Goal: Book appointment/travel/reservation

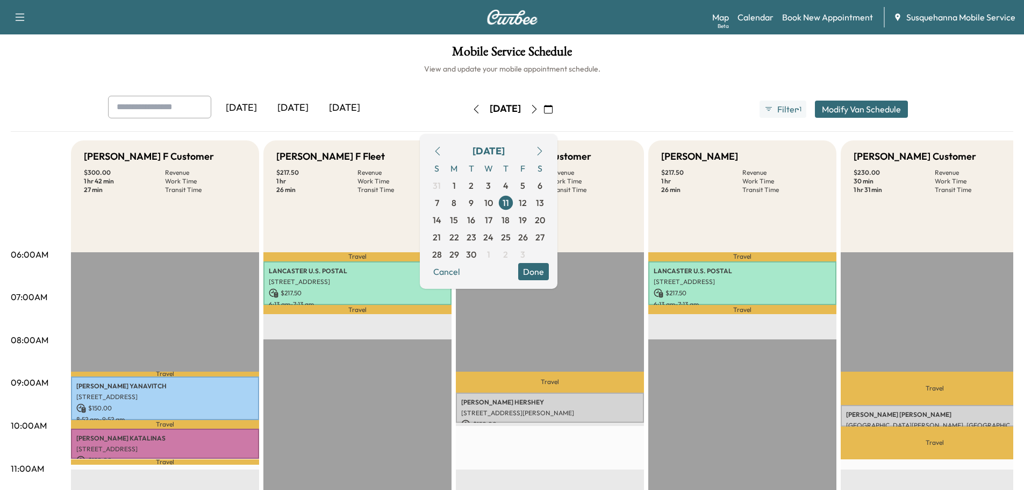
click at [549, 267] on button "Done" at bounding box center [533, 271] width 31 height 17
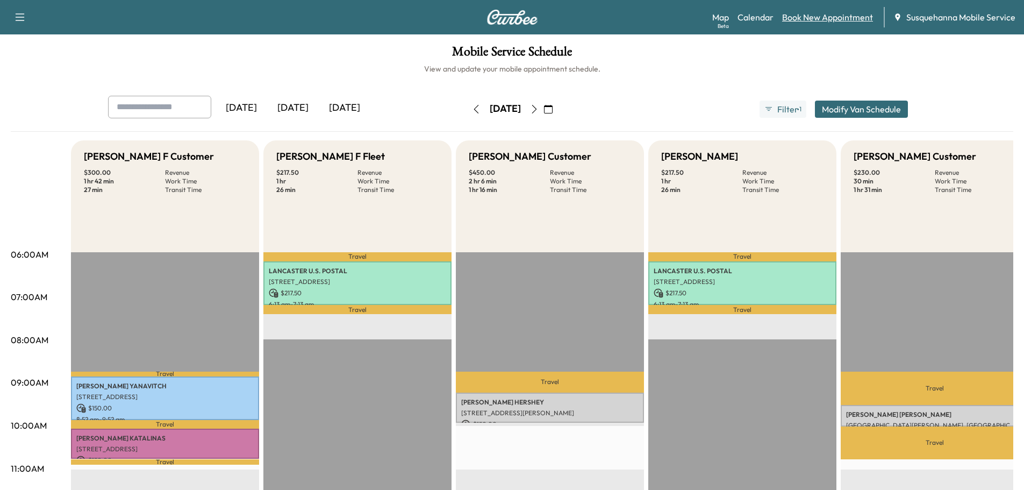
click at [816, 19] on link "Book New Appointment" at bounding box center [827, 17] width 91 height 13
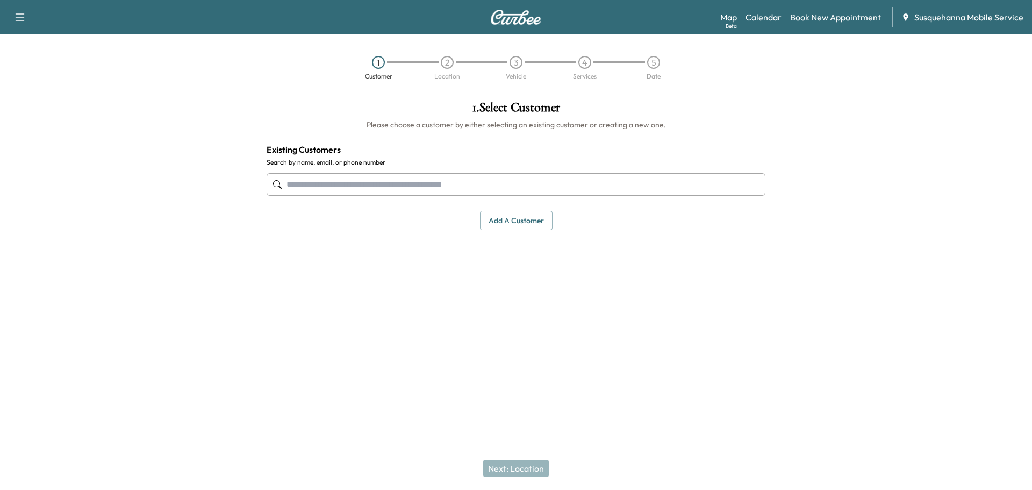
click at [416, 181] on input "text" at bounding box center [516, 184] width 499 height 23
click at [510, 237] on div "[PERSON_NAME] Edit Select" at bounding box center [516, 245] width 481 height 59
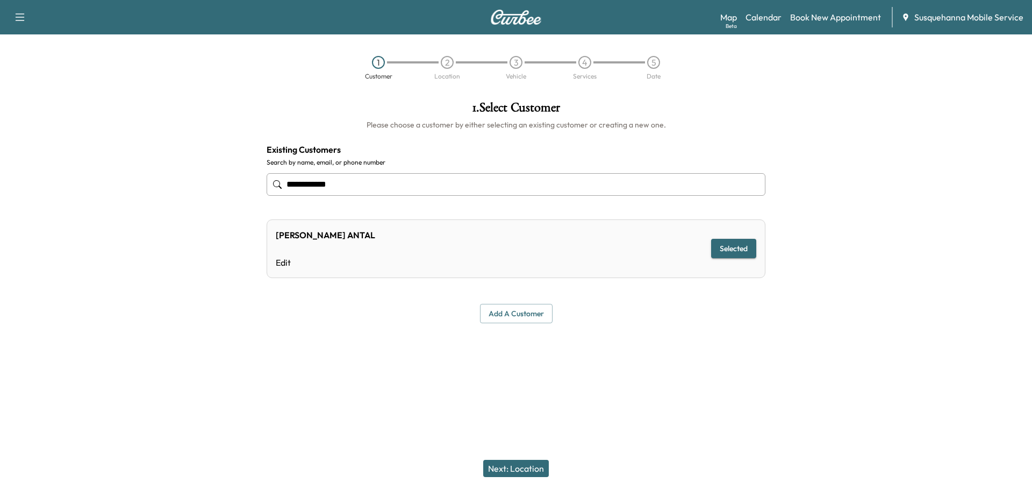
type input "**********"
click at [522, 473] on button "Next: Location" at bounding box center [516, 468] width 66 height 17
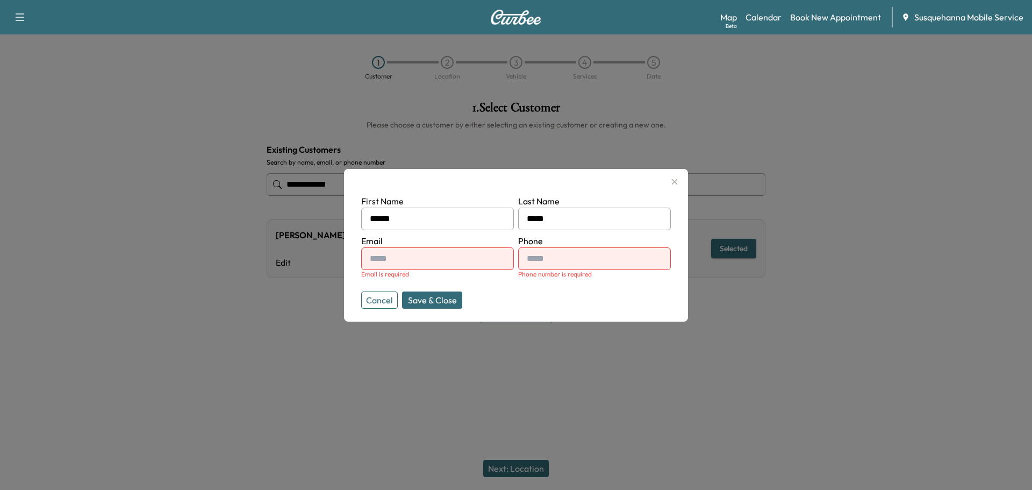
click at [549, 259] on input "text" at bounding box center [594, 258] width 153 height 23
type input "**********"
click at [445, 253] on input "text" at bounding box center [437, 258] width 153 height 23
type input "**********"
click at [433, 294] on button "Save & Close" at bounding box center [432, 299] width 60 height 17
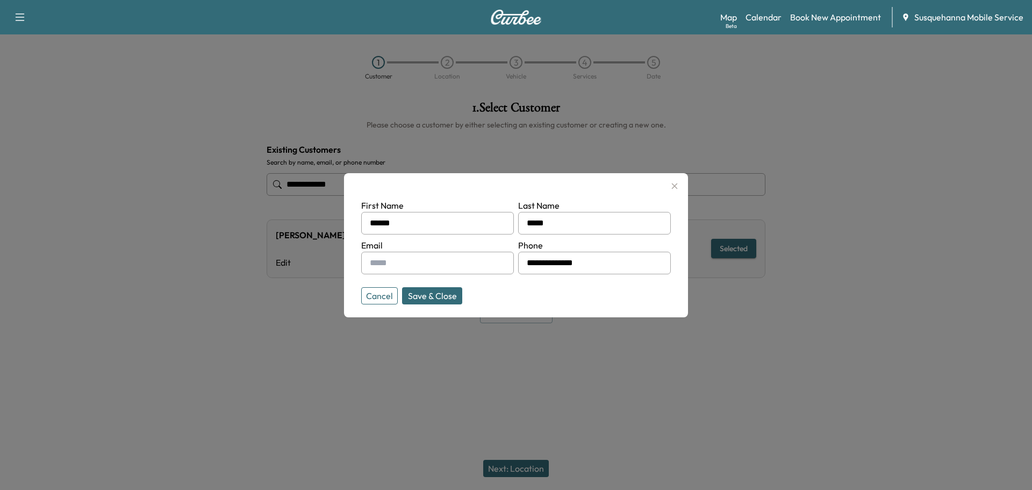
type input "**********"
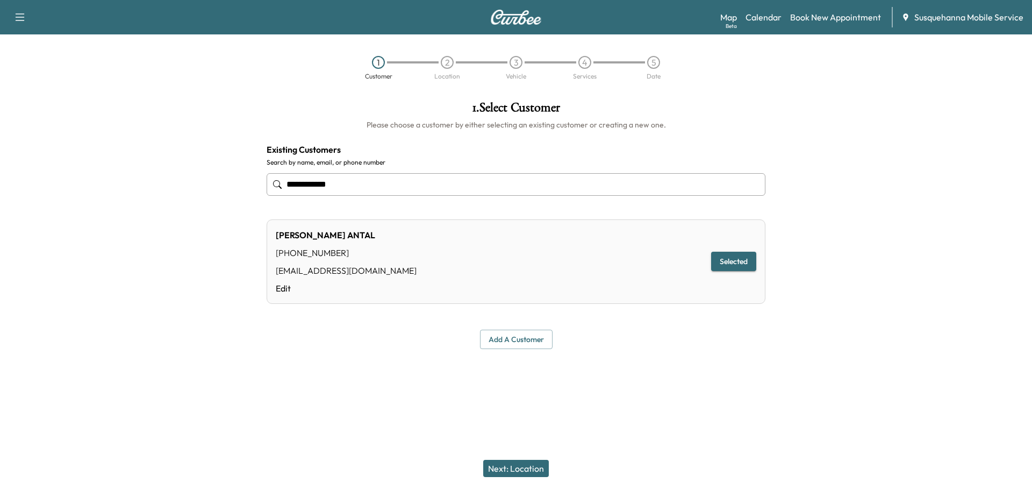
click at [531, 471] on button "Next: Location" at bounding box center [516, 468] width 66 height 17
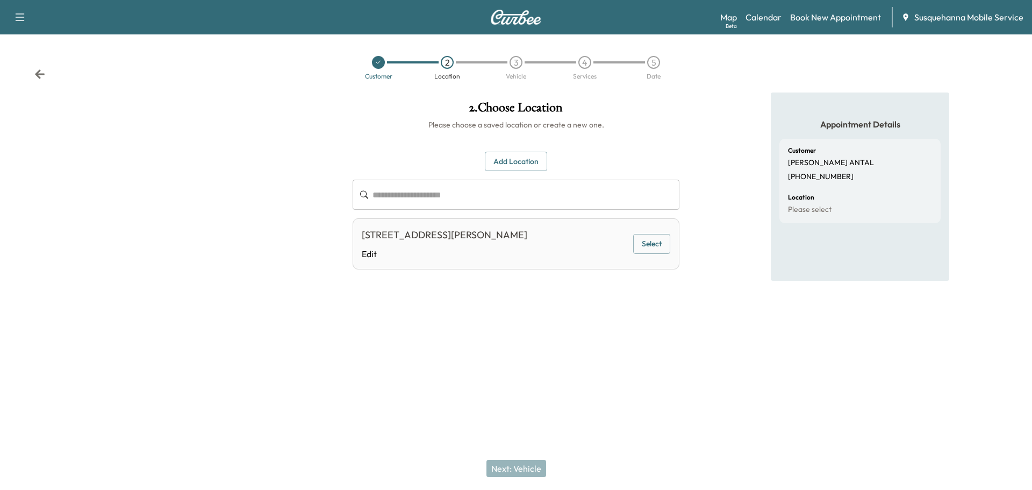
click at [518, 197] on input "text" at bounding box center [526, 195] width 307 height 30
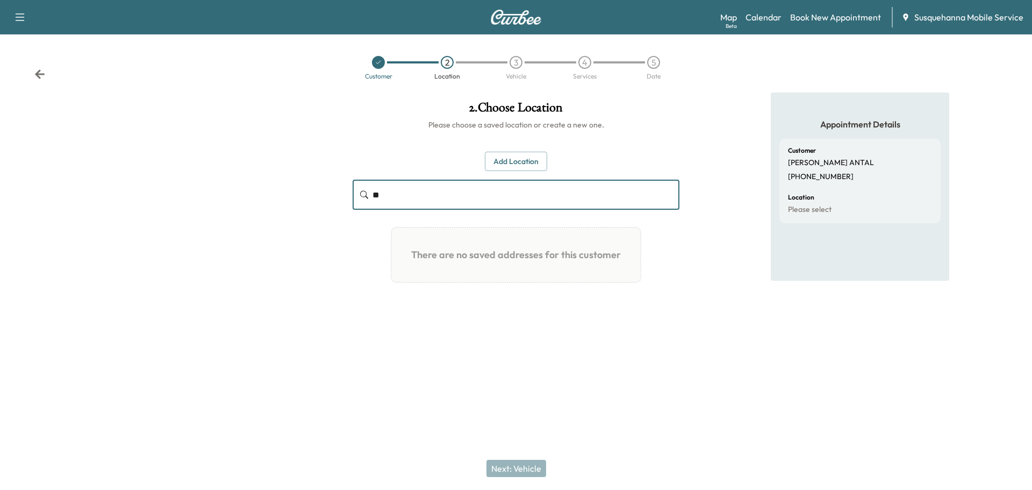
type input "*"
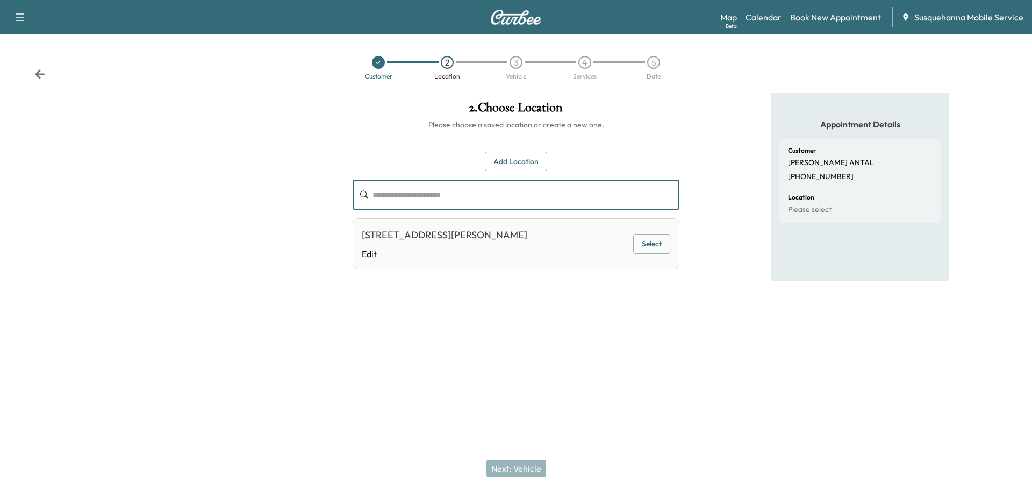
click at [525, 160] on button "Add Location" at bounding box center [516, 162] width 62 height 20
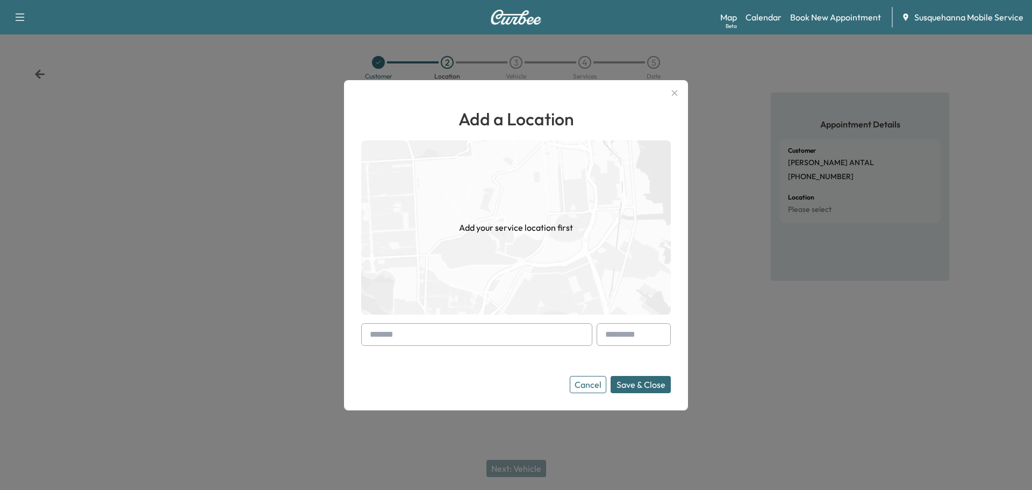
click at [502, 334] on input "text" at bounding box center [476, 334] width 231 height 23
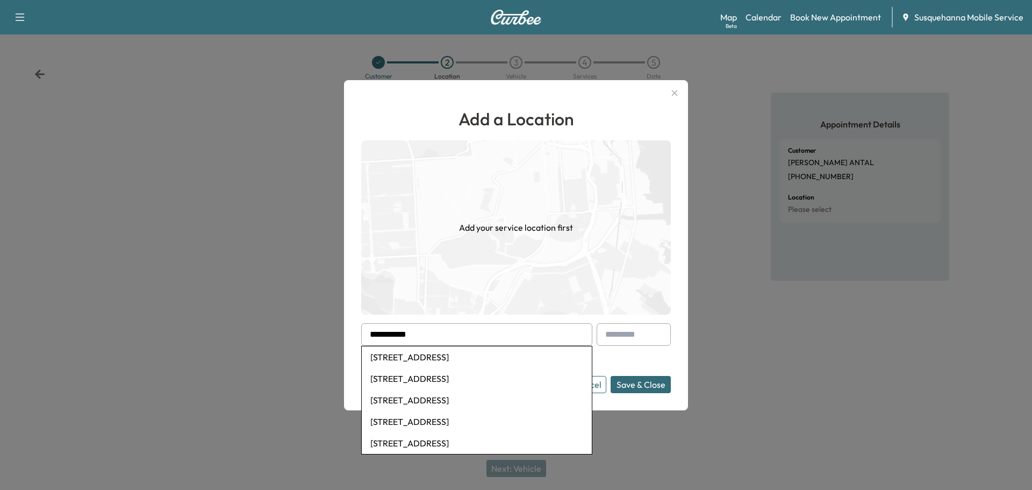
click at [431, 357] on li "[STREET_ADDRESS]" at bounding box center [477, 357] width 230 height 22
type input "**********"
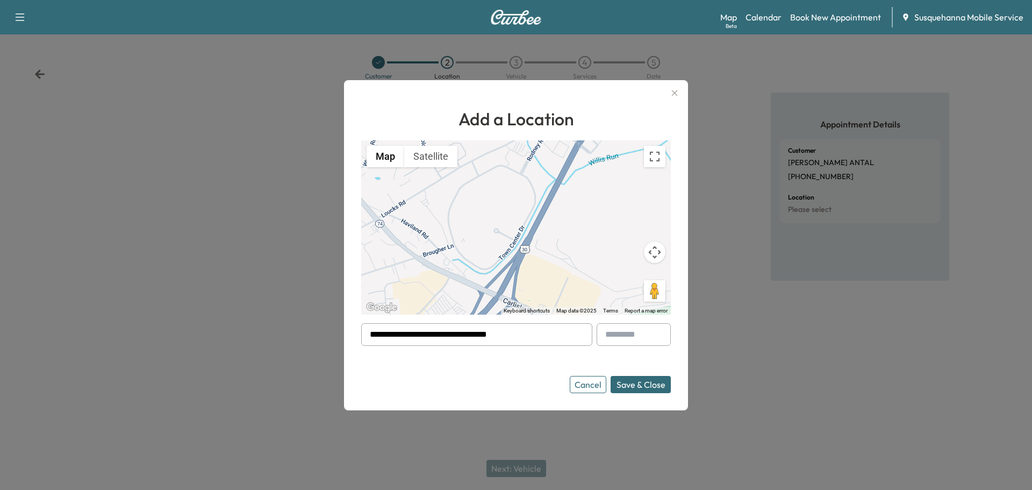
click at [637, 386] on button "Save & Close" at bounding box center [641, 384] width 60 height 17
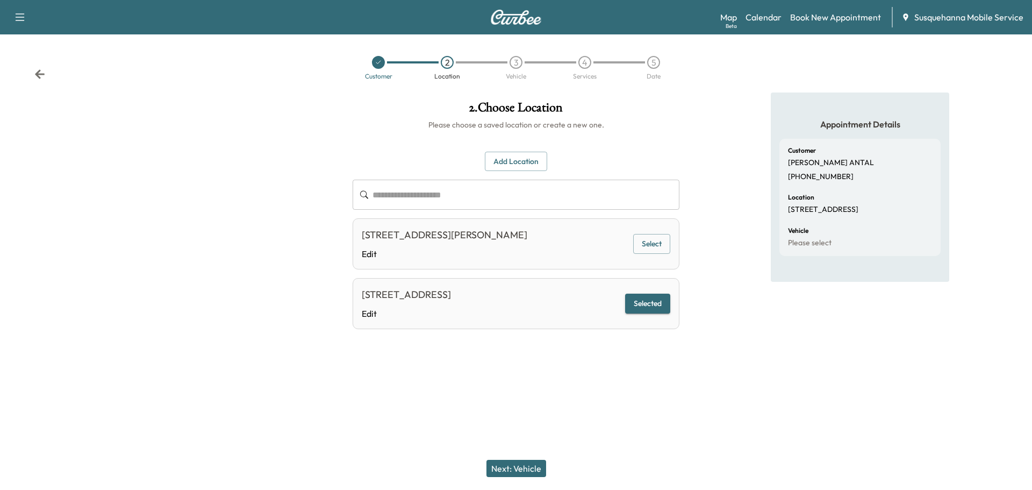
click at [515, 461] on button "Next: Vehicle" at bounding box center [517, 468] width 60 height 17
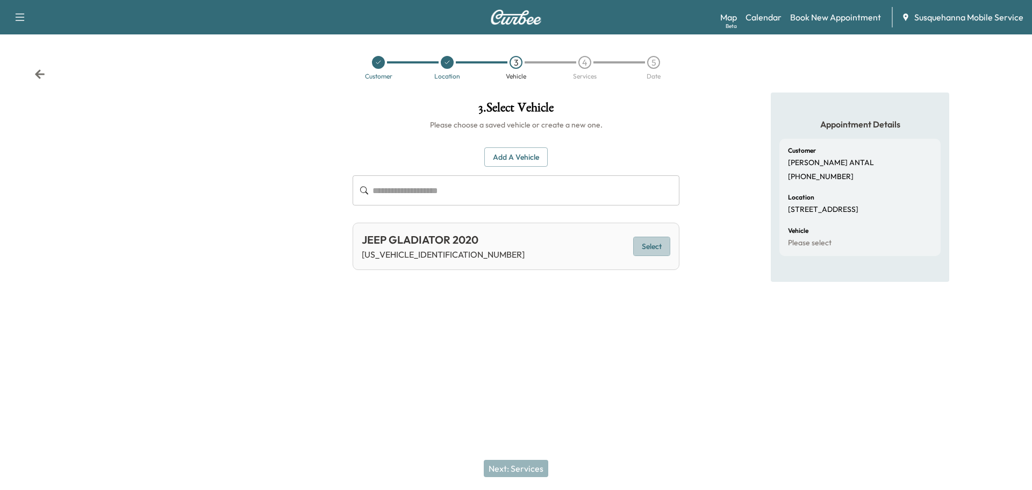
click at [659, 241] on button "Select" at bounding box center [651, 247] width 37 height 20
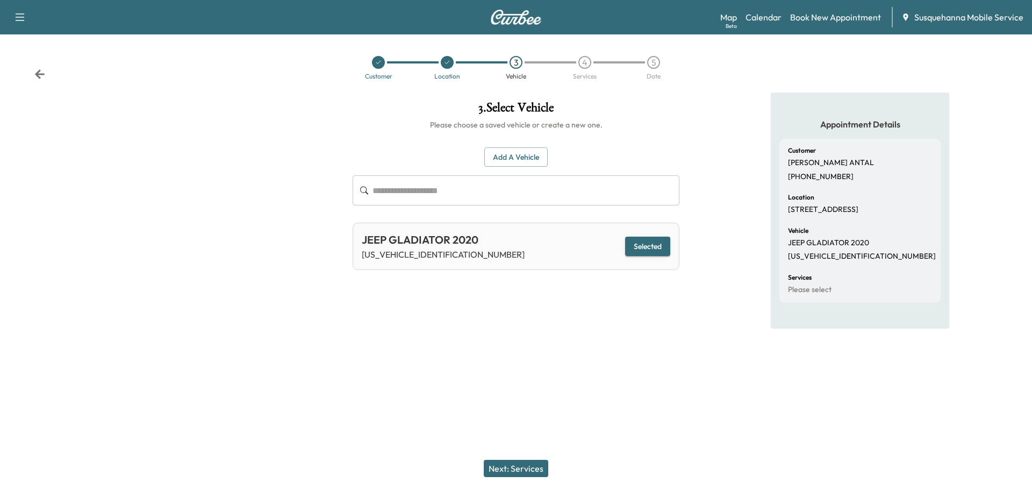
click at [536, 472] on button "Next: Services" at bounding box center [516, 468] width 65 height 17
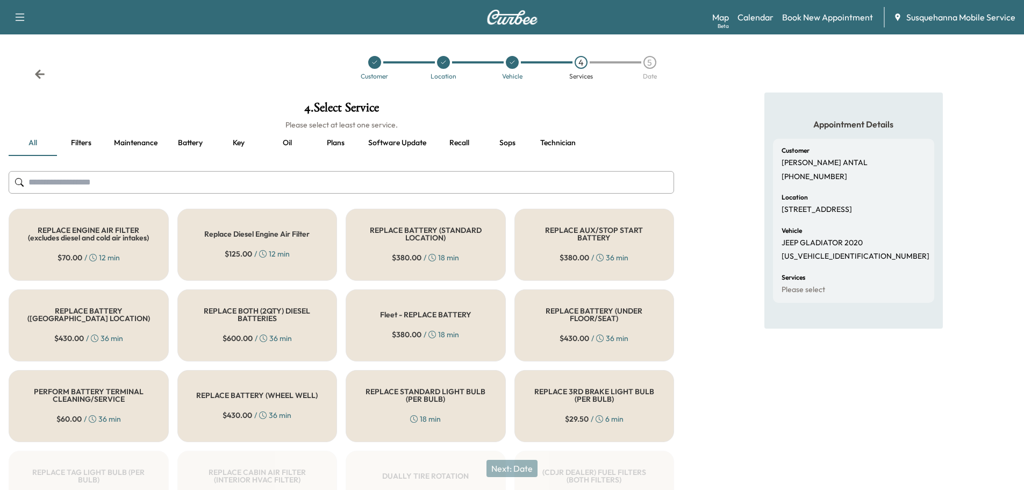
click at [304, 184] on input "text" at bounding box center [342, 182] width 666 height 23
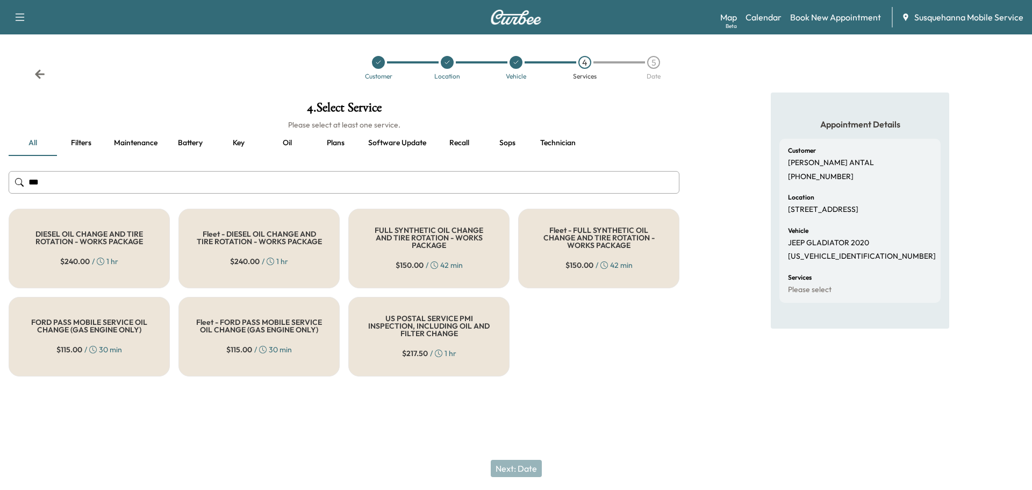
type input "***"
click at [417, 254] on div "FULL SYNTHETIC OIL CHANGE AND TIRE ROTATION - WORKS PACKAGE $ 150.00 / 42 min" at bounding box center [428, 249] width 161 height 80
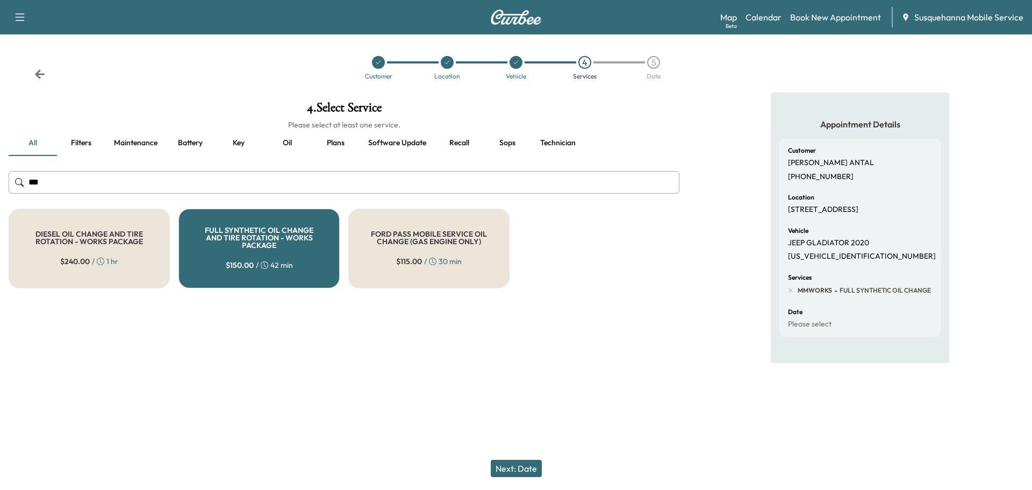
click at [532, 467] on button "Next: Date" at bounding box center [516, 468] width 51 height 17
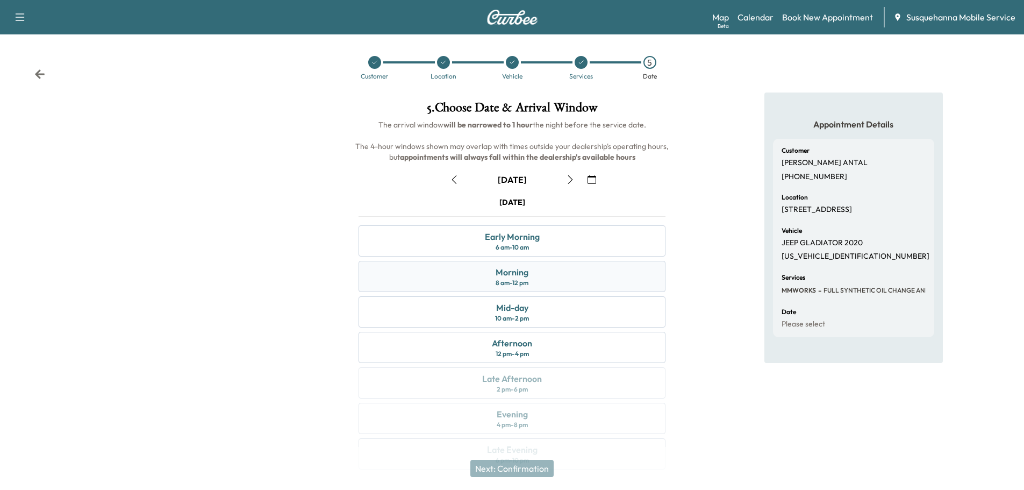
click at [551, 265] on div "Morning 8 am - 12 pm" at bounding box center [512, 276] width 307 height 31
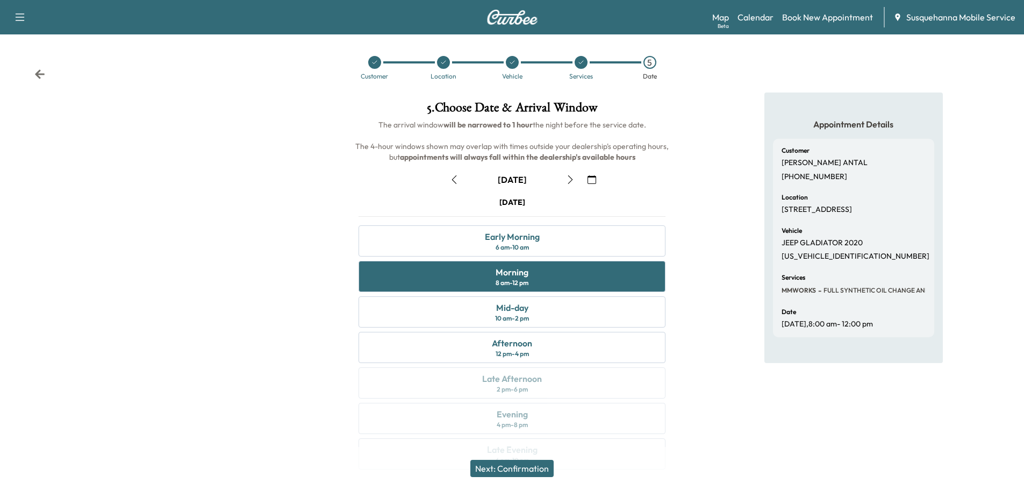
click at [538, 467] on button "Next: Confirmation" at bounding box center [512, 468] width 83 height 17
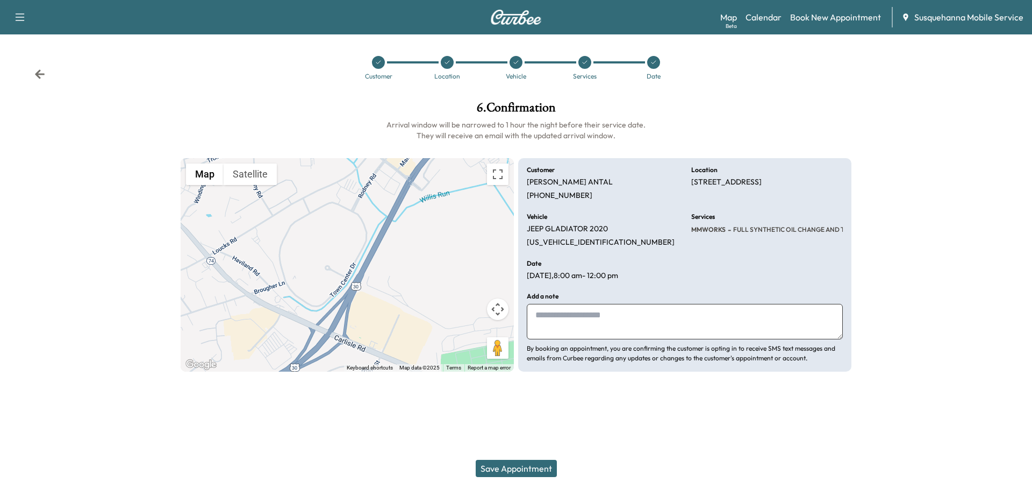
click at [569, 316] on textarea at bounding box center [685, 321] width 316 height 35
click at [751, 312] on textarea "**********" at bounding box center [685, 321] width 316 height 35
type textarea "**********"
click at [515, 468] on button "Save Appointment" at bounding box center [516, 468] width 81 height 17
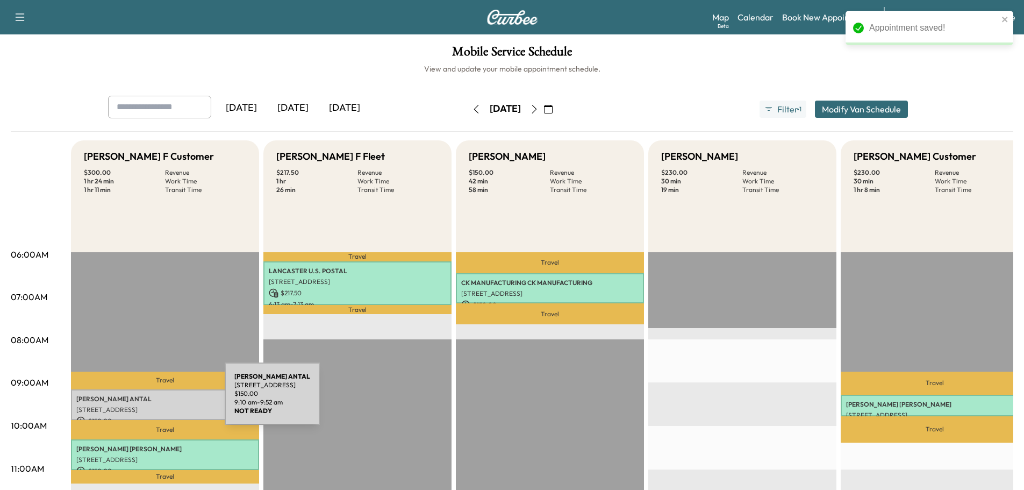
click at [144, 400] on p "[PERSON_NAME]" at bounding box center [164, 399] width 177 height 9
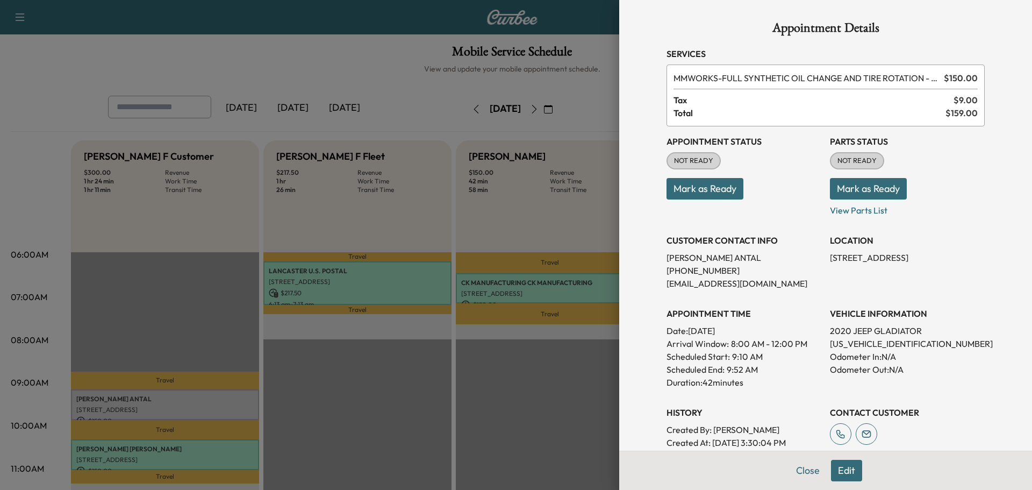
click at [835, 193] on button "Mark as Ready" at bounding box center [868, 189] width 77 height 22
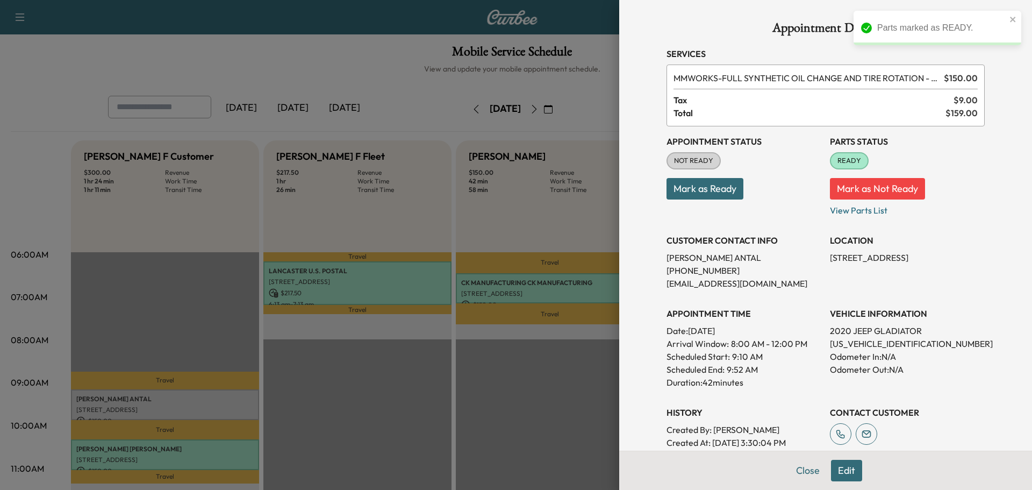
click at [719, 198] on button "Mark as Ready" at bounding box center [705, 189] width 77 height 22
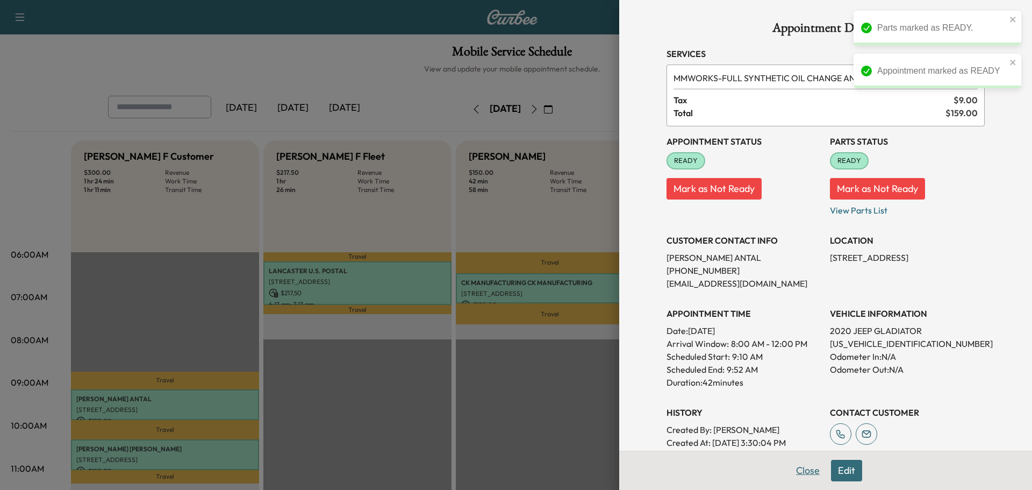
click at [799, 474] on button "Close" at bounding box center [808, 471] width 38 height 22
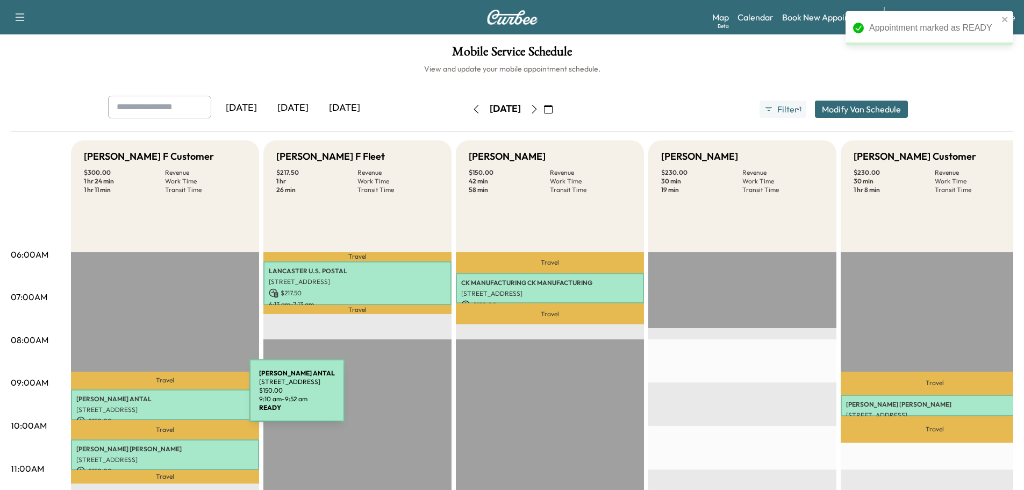
click at [169, 400] on p "[PERSON_NAME]" at bounding box center [164, 399] width 177 height 9
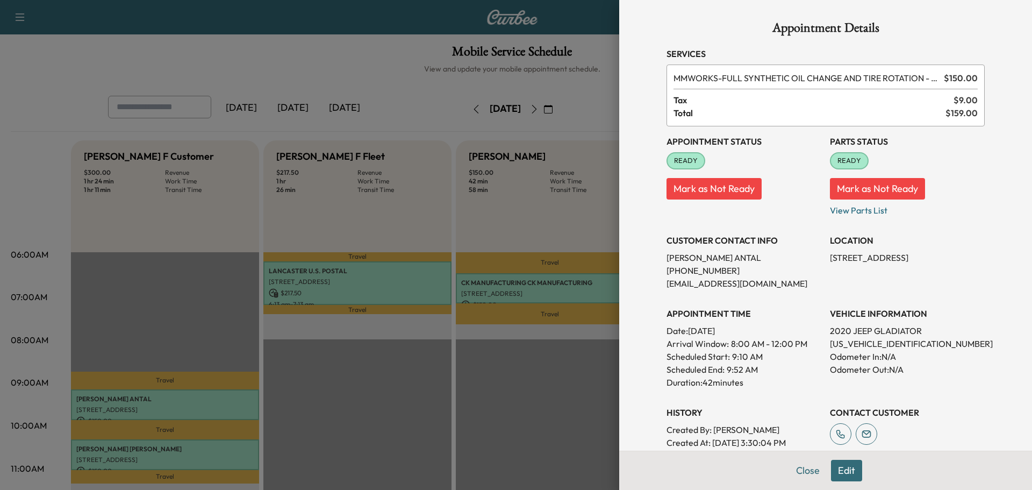
drag, startPoint x: 818, startPoint y: 258, endPoint x: 957, endPoint y: 260, distance: 138.8
click at [960, 261] on div "Appointment Status READY Mark as Not Ready Parts Status READY Mark as Not Ready…" at bounding box center [826, 300] width 318 height 348
copy p "[STREET_ADDRESS],"
click at [798, 468] on button "Close" at bounding box center [808, 471] width 38 height 22
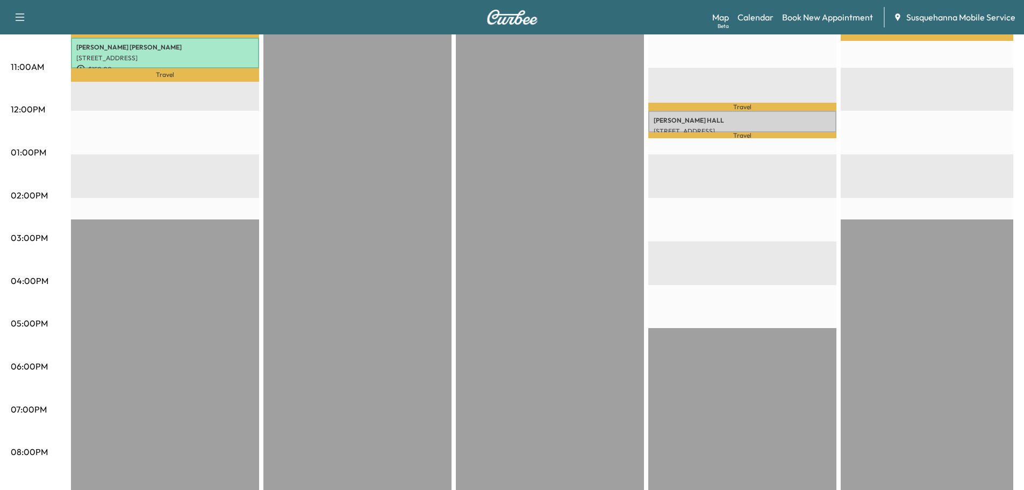
scroll to position [58, 0]
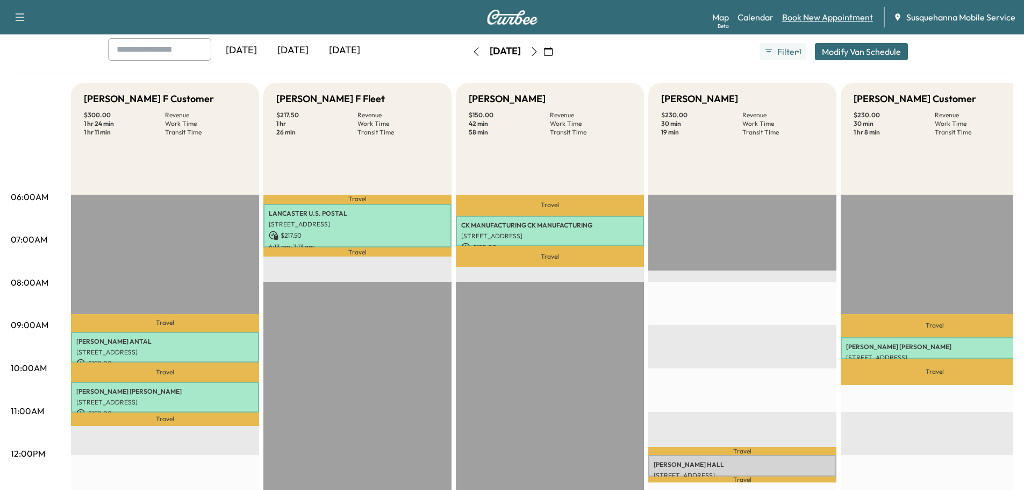
click at [810, 17] on link "Book New Appointment" at bounding box center [827, 17] width 91 height 13
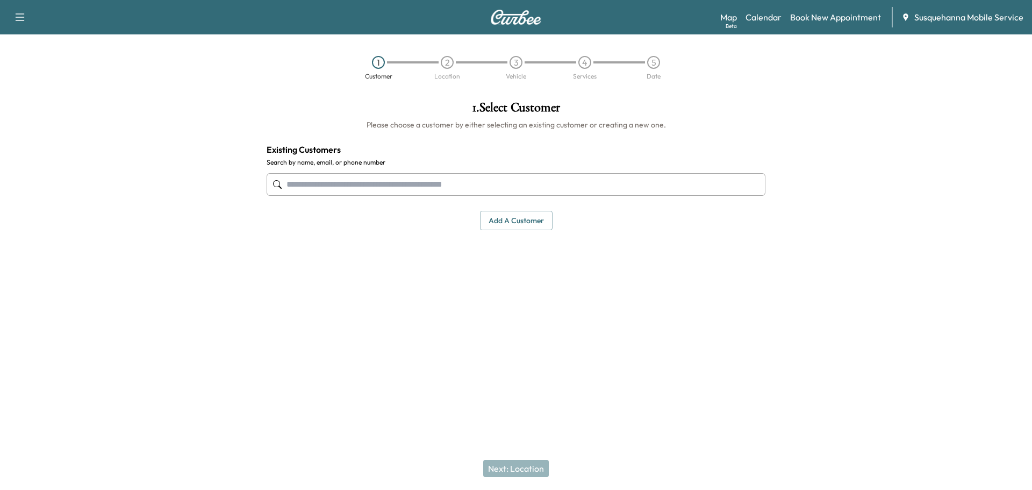
click at [377, 188] on input "text" at bounding box center [516, 184] width 499 height 23
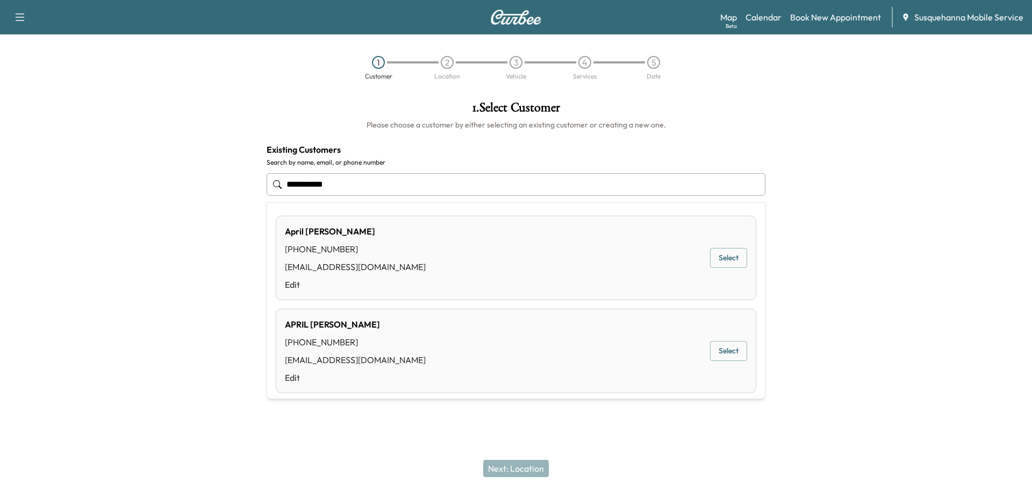
click at [712, 356] on button "Select" at bounding box center [728, 351] width 37 height 20
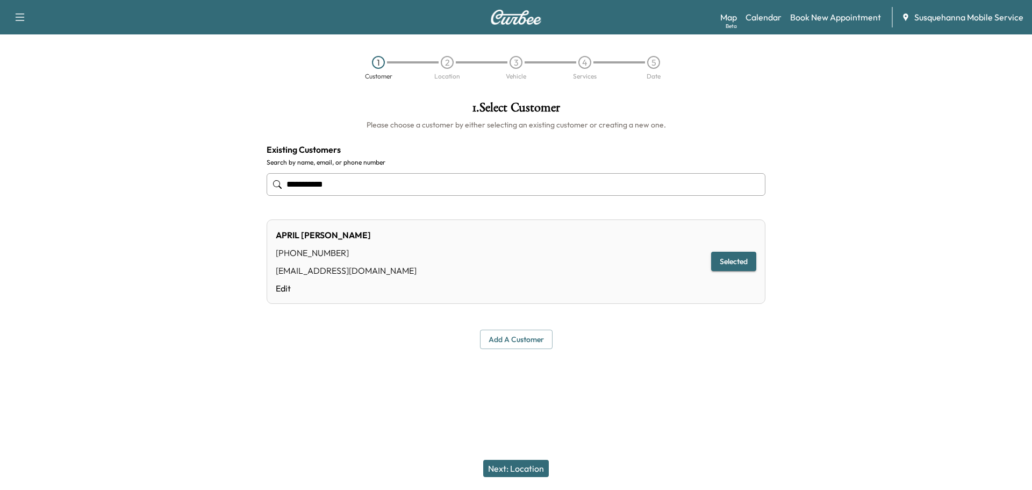
type input "**********"
click at [537, 468] on button "Next: Location" at bounding box center [516, 468] width 66 height 17
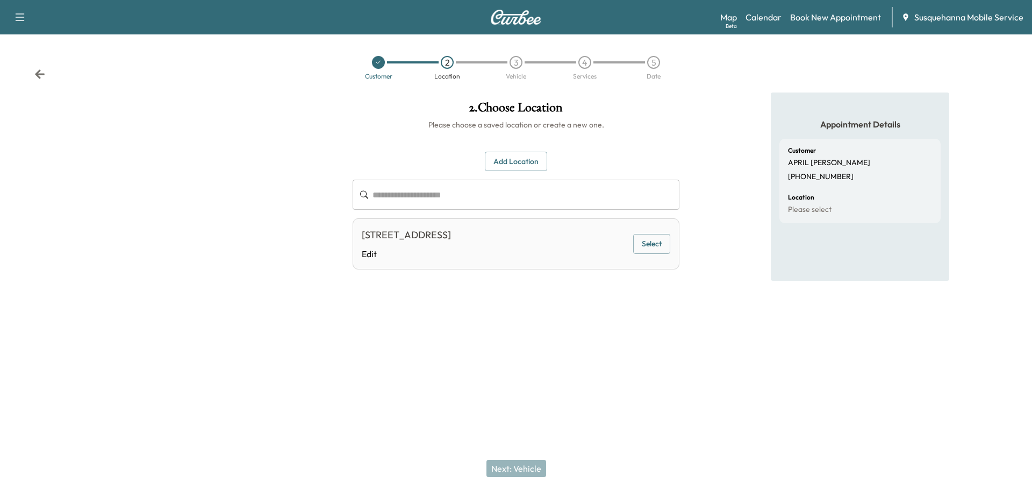
click at [660, 250] on button "Select" at bounding box center [651, 244] width 37 height 20
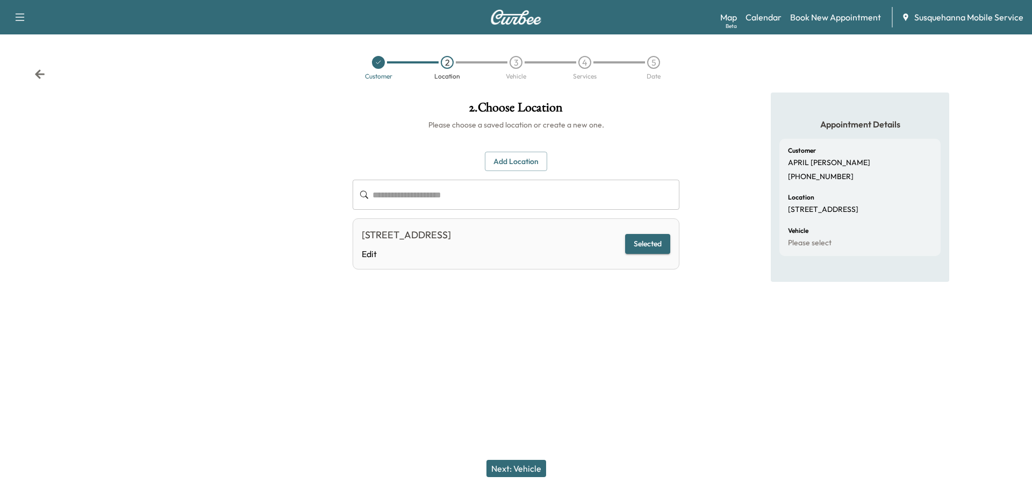
click at [510, 468] on button "Next: Vehicle" at bounding box center [517, 468] width 60 height 17
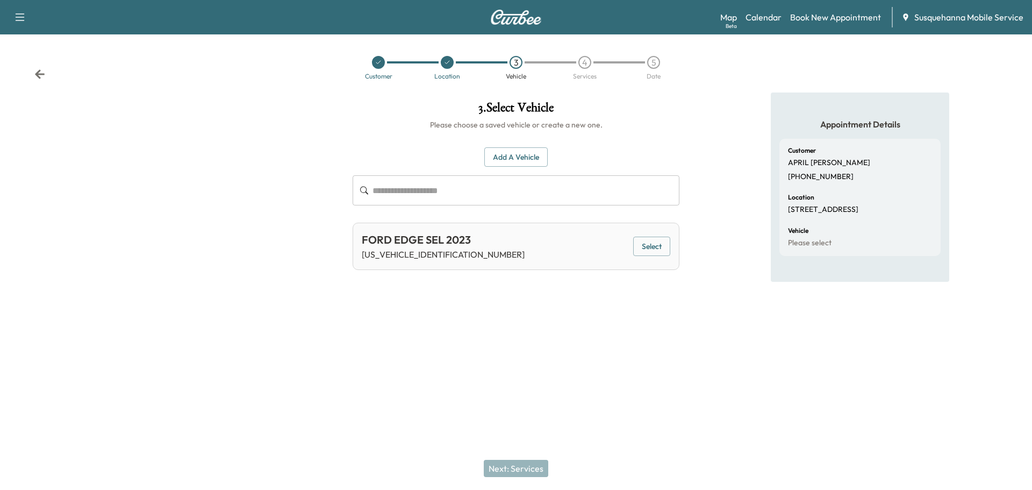
click at [645, 249] on button "Select" at bounding box center [651, 247] width 37 height 20
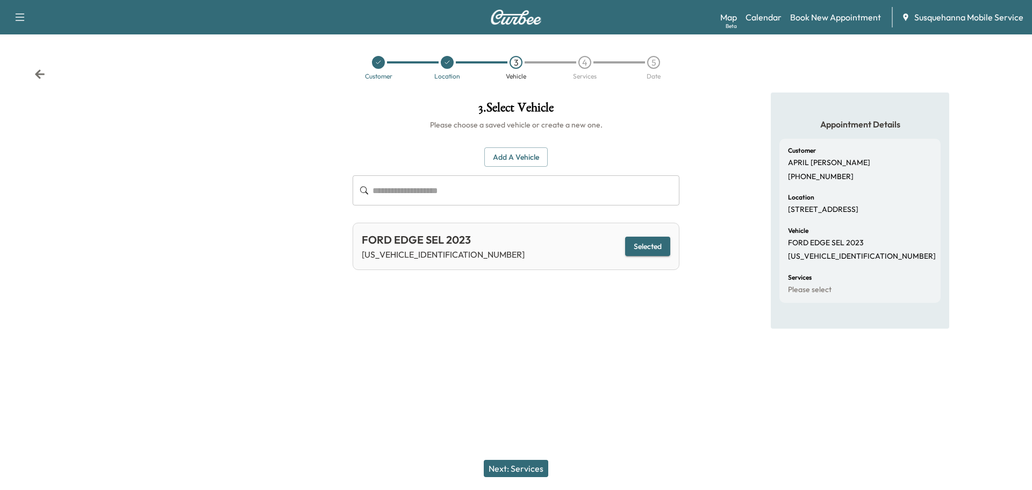
click at [522, 460] on button "Next: Services" at bounding box center [516, 468] width 65 height 17
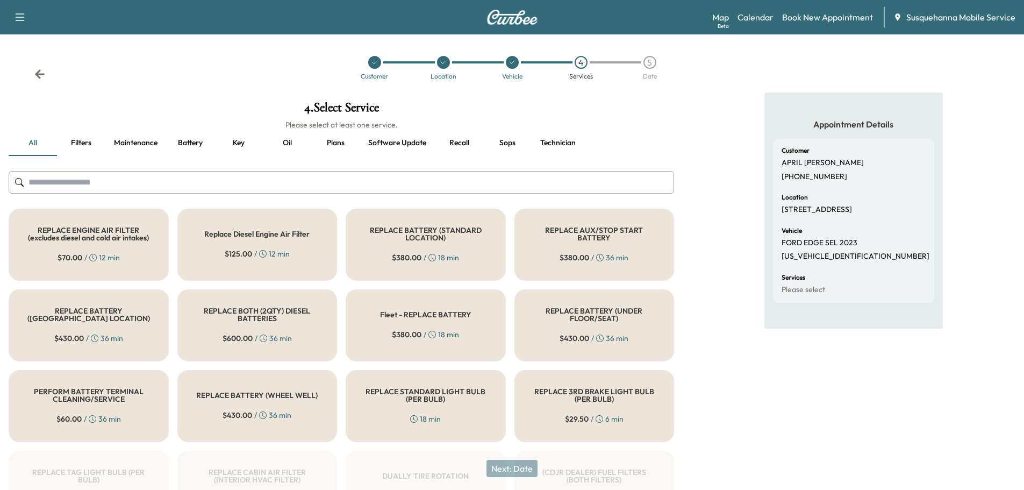
click at [430, 189] on input "text" at bounding box center [342, 182] width 666 height 23
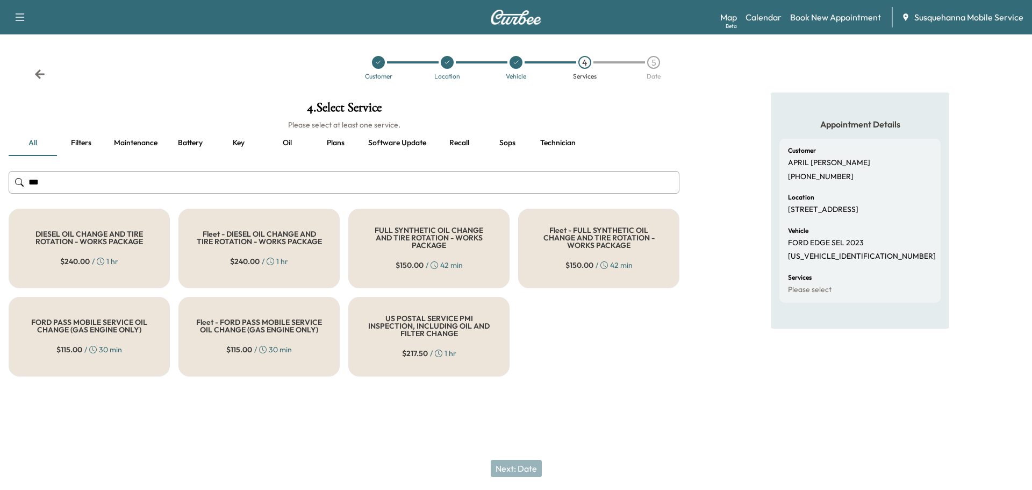
type input "***"
click at [439, 255] on div "FULL SYNTHETIC OIL CHANGE AND TIRE ROTATION - WORKS PACKAGE $ 150.00 / 42 min" at bounding box center [428, 249] width 161 height 80
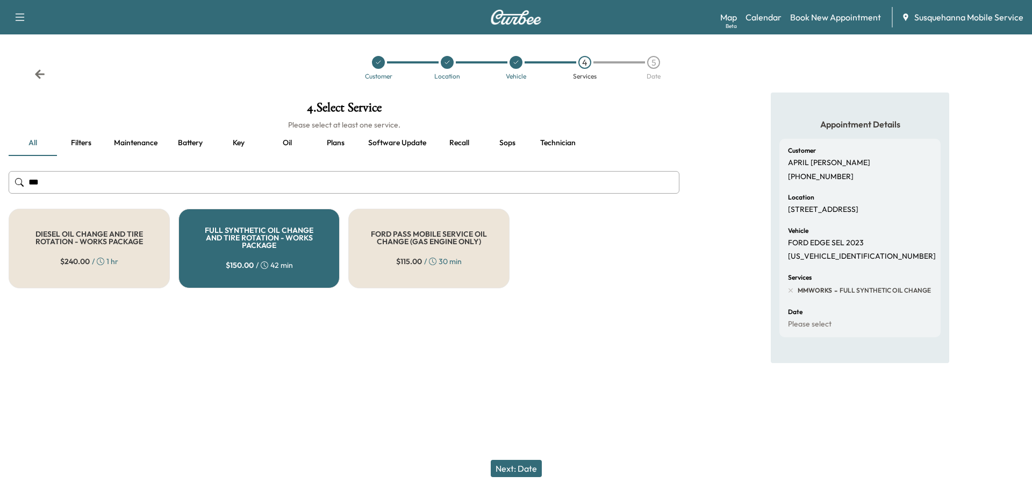
click at [514, 468] on button "Next: Date" at bounding box center [516, 468] width 51 height 17
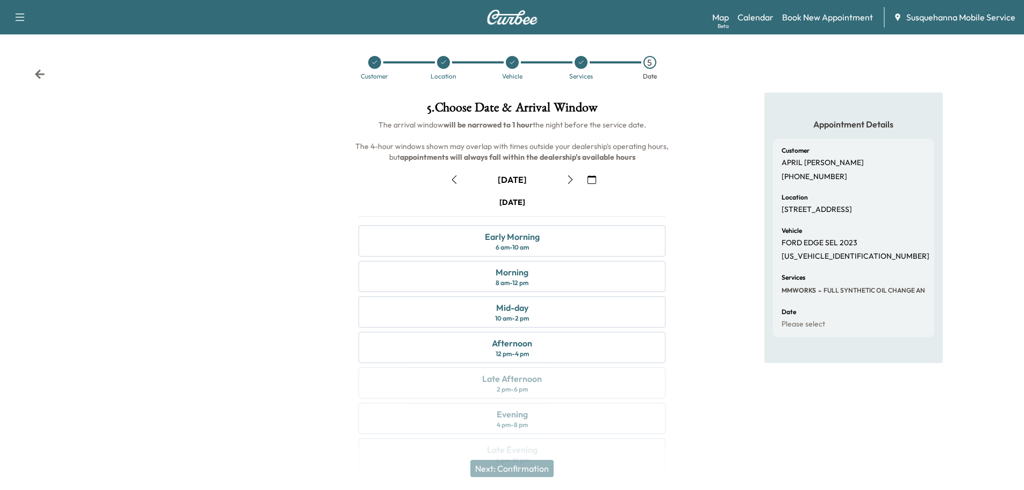
click at [569, 178] on icon "button" at bounding box center [570, 179] width 9 height 9
click at [594, 179] on icon "button" at bounding box center [592, 179] width 9 height 9
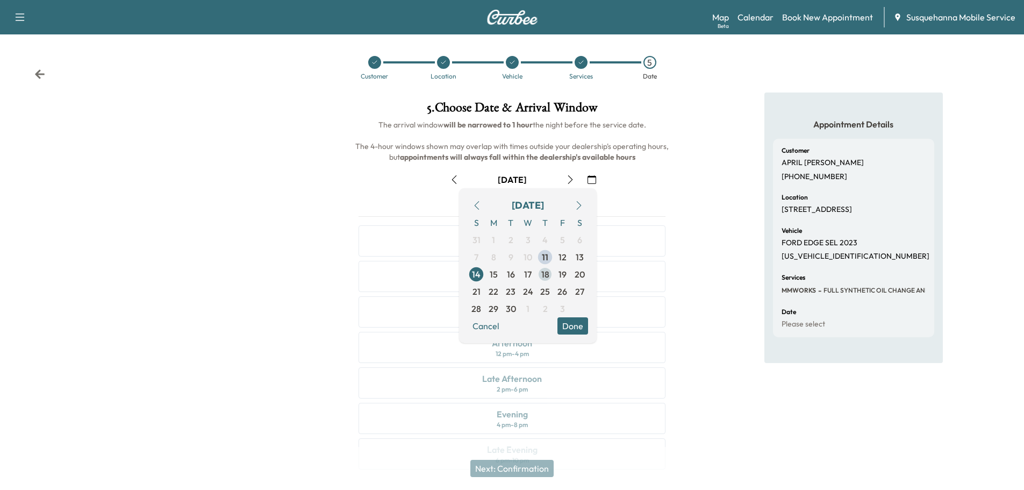
click at [550, 279] on span "18" at bounding box center [545, 274] width 17 height 17
click at [563, 326] on button "Done" at bounding box center [573, 325] width 31 height 17
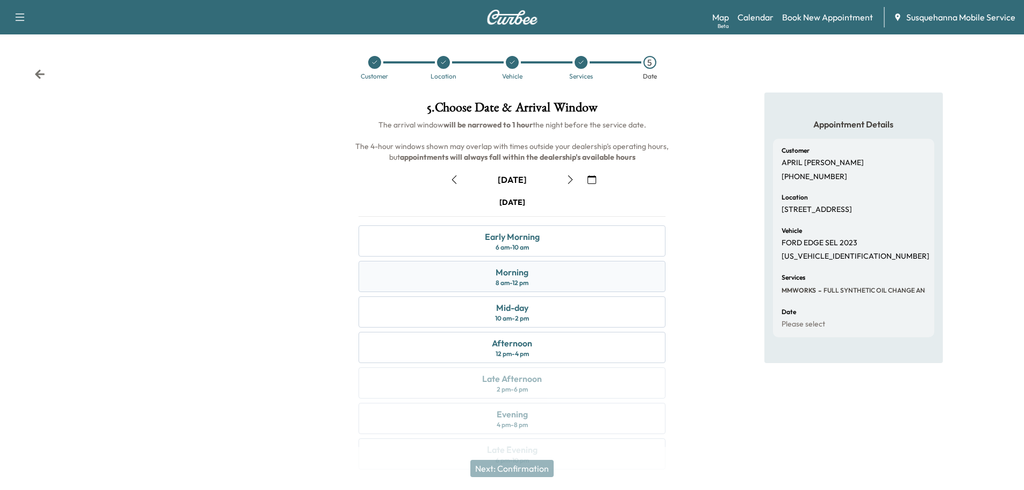
click at [520, 287] on div "Morning 8 am - 12 pm" at bounding box center [512, 276] width 307 height 31
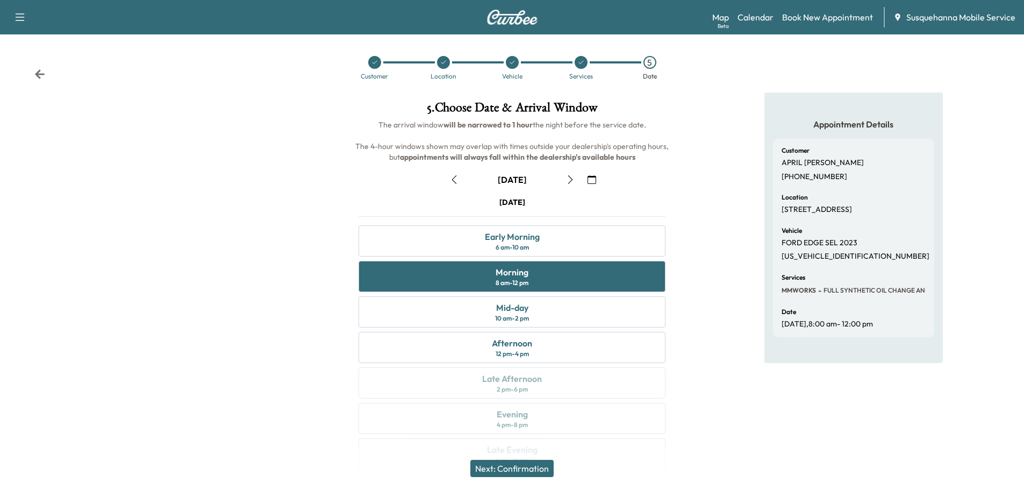
click at [512, 465] on button "Next: Confirmation" at bounding box center [512, 468] width 83 height 17
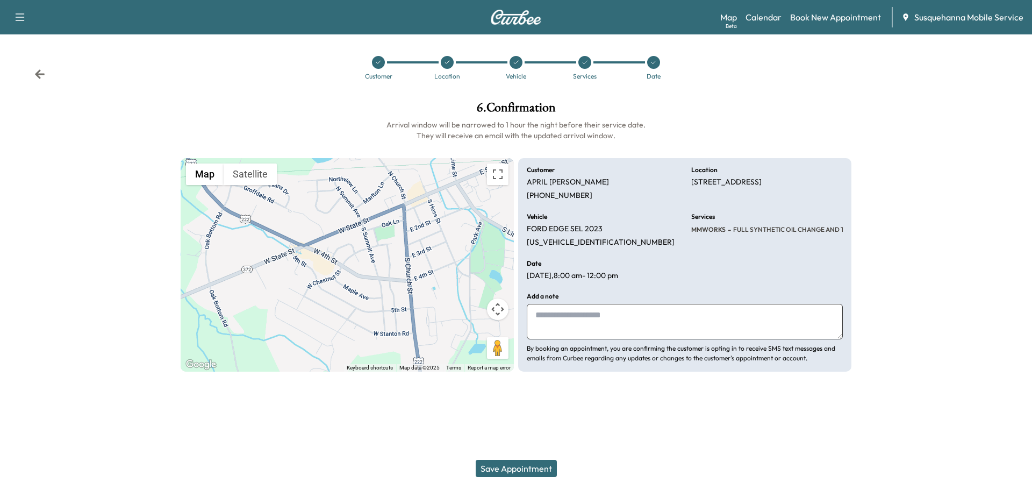
click at [598, 329] on textarea at bounding box center [685, 321] width 316 height 35
type textarea "**********"
click at [530, 473] on button "Save Appointment" at bounding box center [516, 468] width 81 height 17
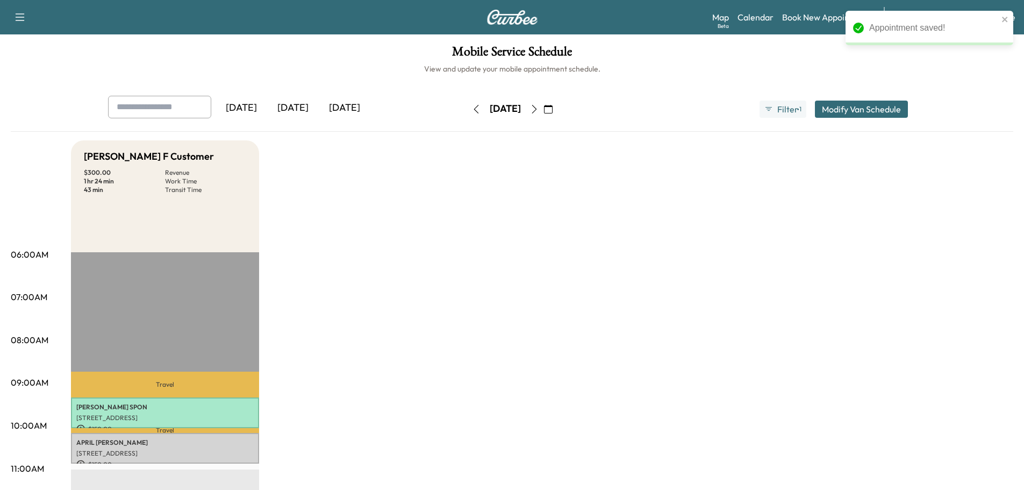
click at [231, 442] on p "[PERSON_NAME]" at bounding box center [164, 442] width 177 height 9
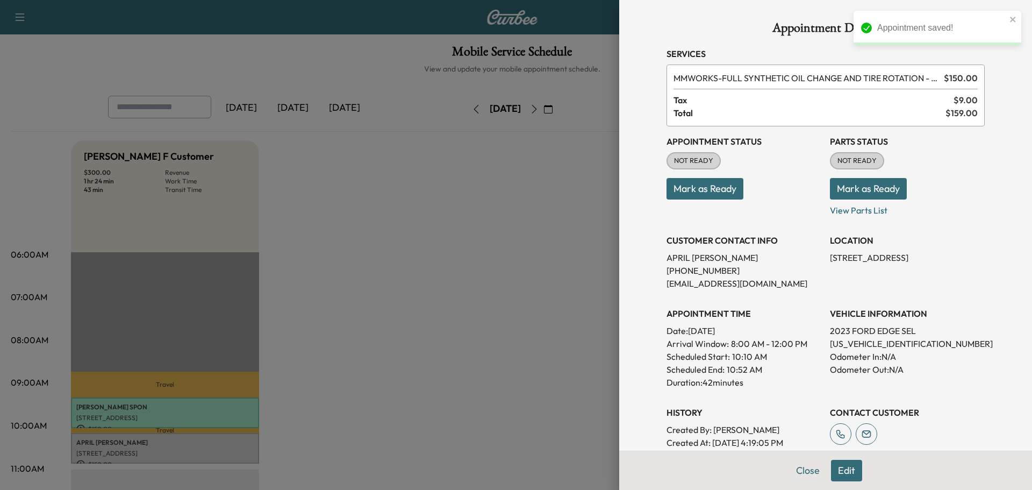
click at [844, 195] on button "Mark as Ready" at bounding box center [868, 189] width 77 height 22
click at [710, 191] on button "Mark as Ready" at bounding box center [705, 189] width 77 height 22
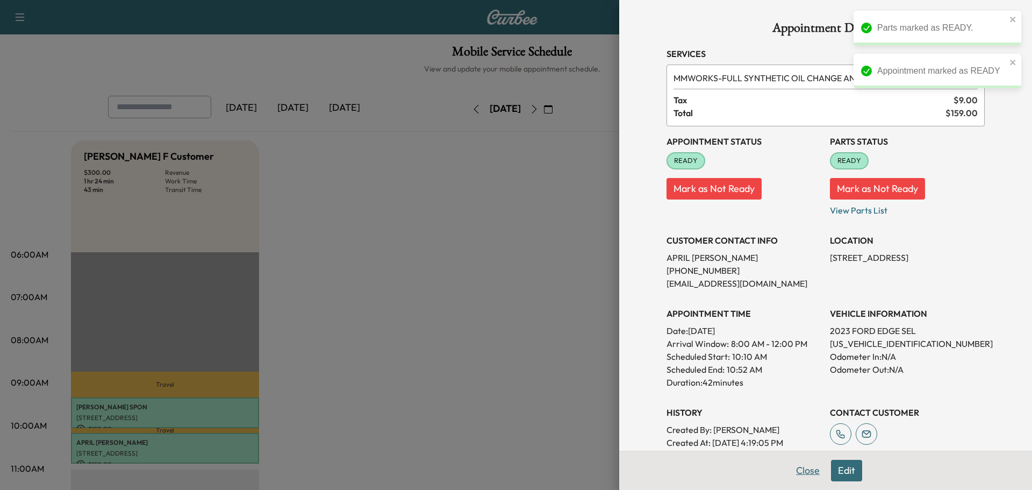
click at [800, 472] on button "Close" at bounding box center [808, 471] width 38 height 22
